Goal: Information Seeking & Learning: Learn about a topic

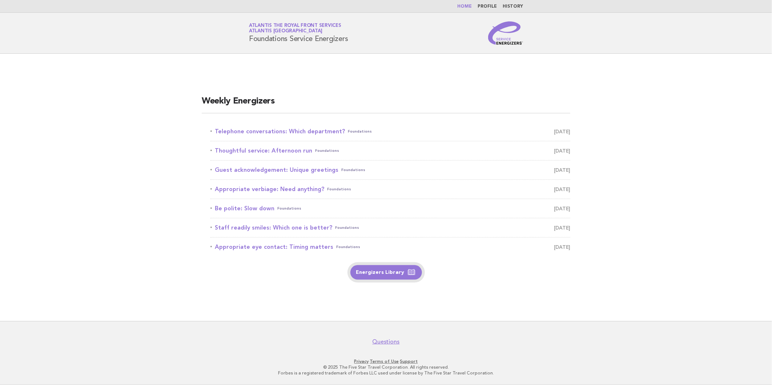
click at [387, 270] on link "Energizers Library" at bounding box center [387, 272] width 72 height 15
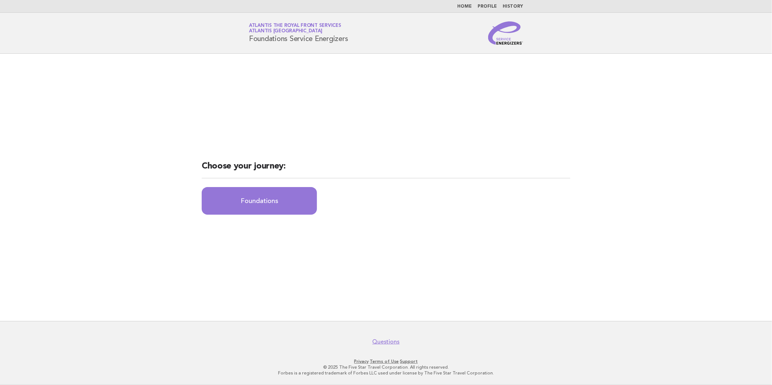
drag, startPoint x: 278, startPoint y: 241, endPoint x: 283, endPoint y: 223, distance: 18.8
click at [279, 241] on main "Choose your journey: Foundations" at bounding box center [386, 188] width 772 height 268
click at [284, 209] on link "Foundations" at bounding box center [259, 201] width 115 height 28
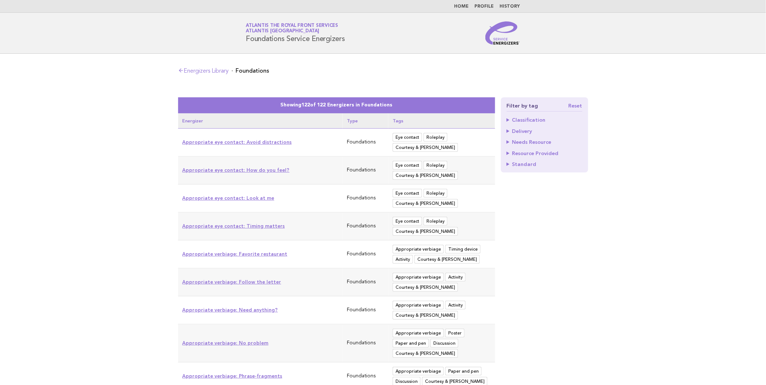
drag, startPoint x: 81, startPoint y: 190, endPoint x: 90, endPoint y: 188, distance: 9.0
click at [466, 4] on link "Home" at bounding box center [462, 6] width 15 height 4
click at [464, 6] on link "Home" at bounding box center [462, 6] width 15 height 4
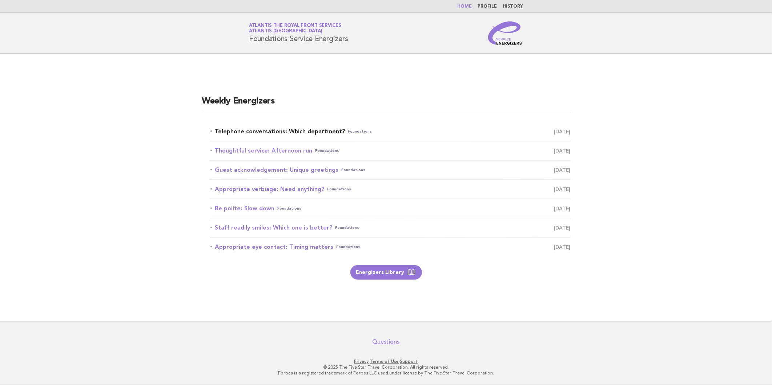
click at [293, 128] on link "Telephone conversations: Which department? Foundations October 13" at bounding box center [391, 132] width 360 height 10
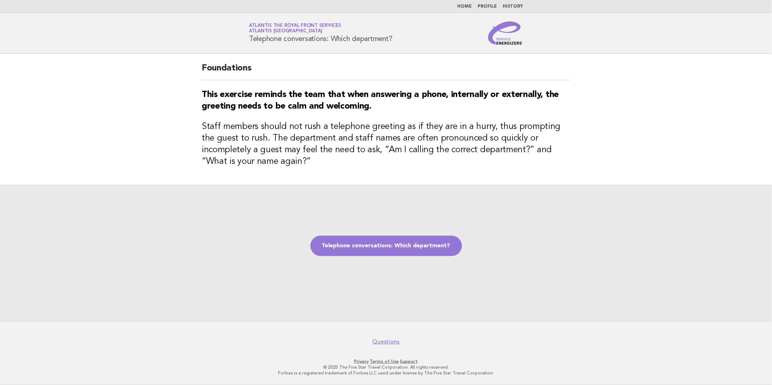
click at [365, 235] on div "Telephone conversations: Which department?" at bounding box center [386, 253] width 772 height 136
click at [369, 239] on link "Telephone conversations: Which department?" at bounding box center [387, 246] width 152 height 20
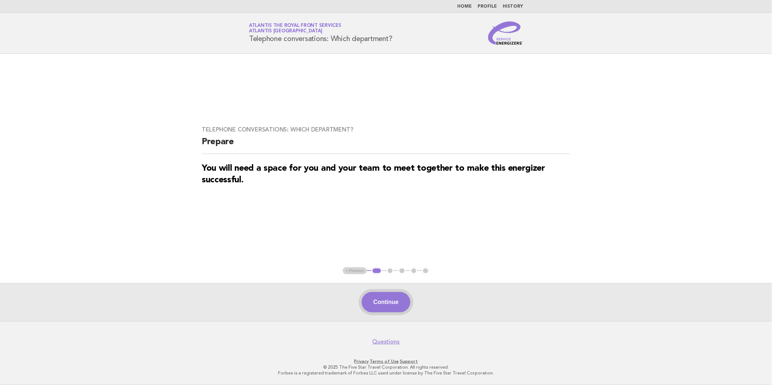
click at [379, 296] on button "Continue" at bounding box center [386, 302] width 48 height 20
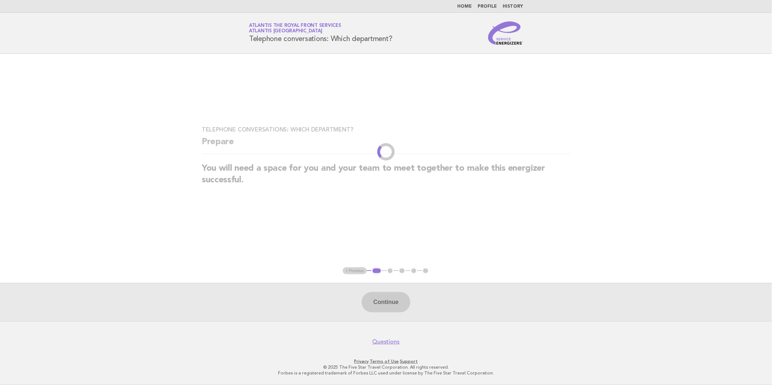
click at [476, 316] on div "Continue" at bounding box center [386, 302] width 772 height 38
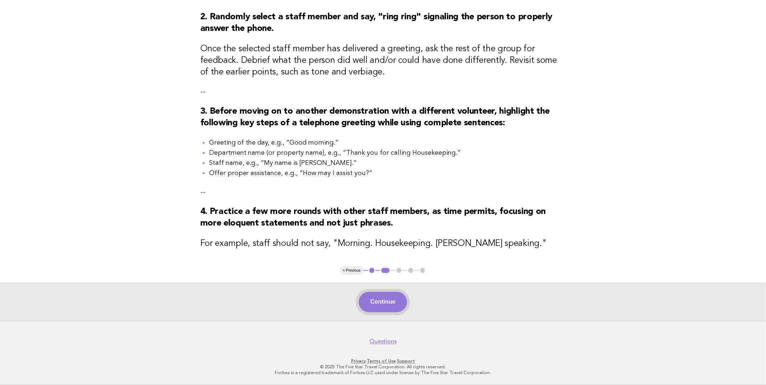
click at [380, 303] on button "Continue" at bounding box center [383, 302] width 48 height 20
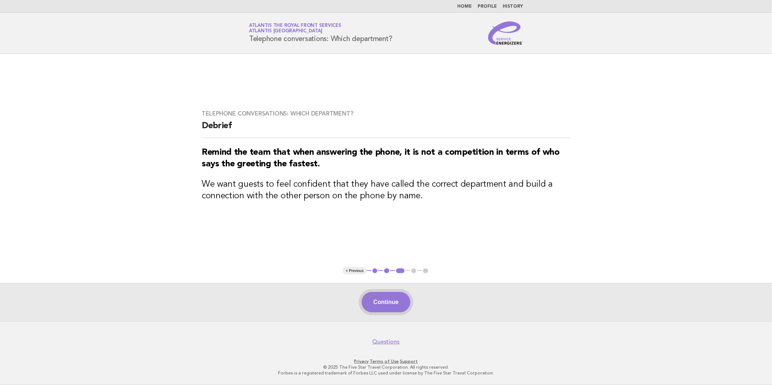
click at [404, 311] on button "Continue" at bounding box center [386, 302] width 48 height 20
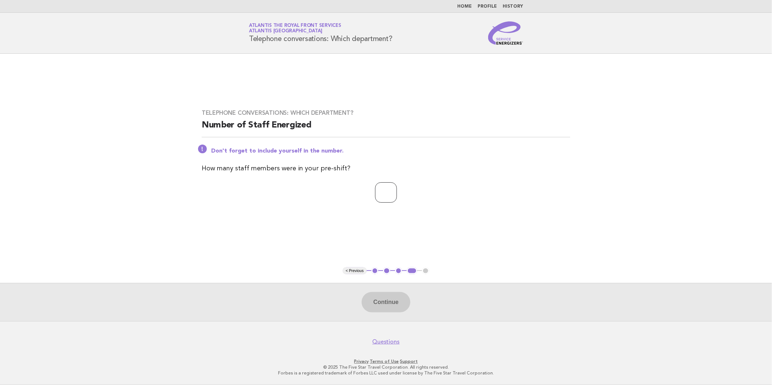
click at [384, 198] on input "number" at bounding box center [386, 193] width 22 height 20
type input "*"
click at [391, 292] on div "Continue" at bounding box center [386, 302] width 772 height 38
click at [391, 299] on button "Continue" at bounding box center [386, 302] width 48 height 20
